Goal: Check status

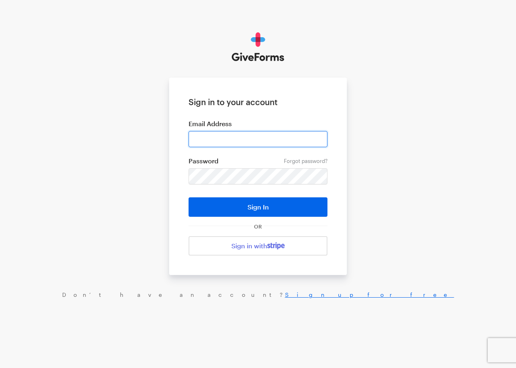
type input "[EMAIL_ADDRESS][DOMAIN_NAME]"
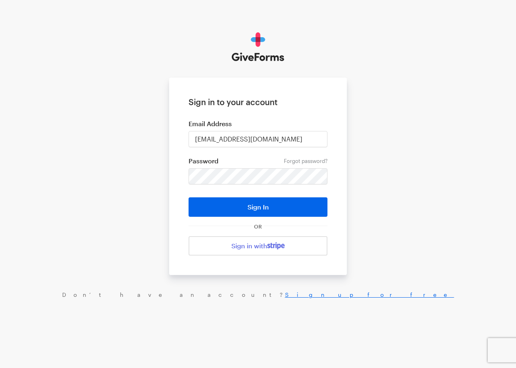
click at [248, 211] on button "Sign In" at bounding box center [258, 206] width 139 height 19
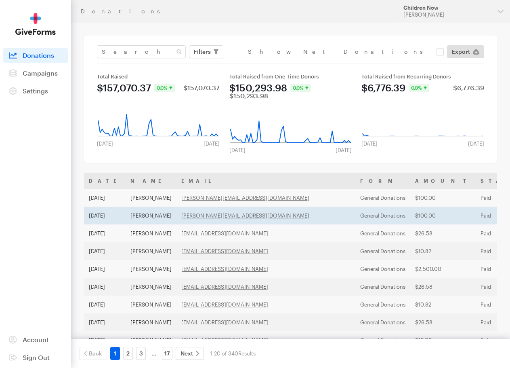
click at [355, 214] on td "General Donations" at bounding box center [382, 215] width 55 height 18
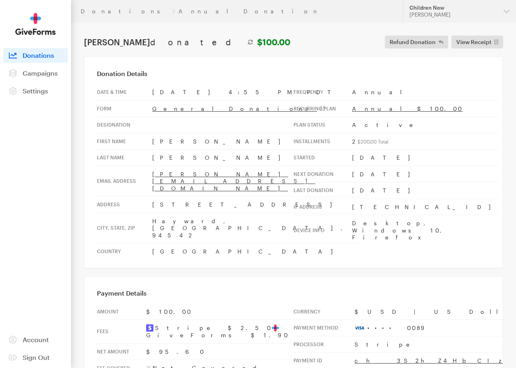
type input "Sep 01, 2026"
